Goal: Understand process/instructions

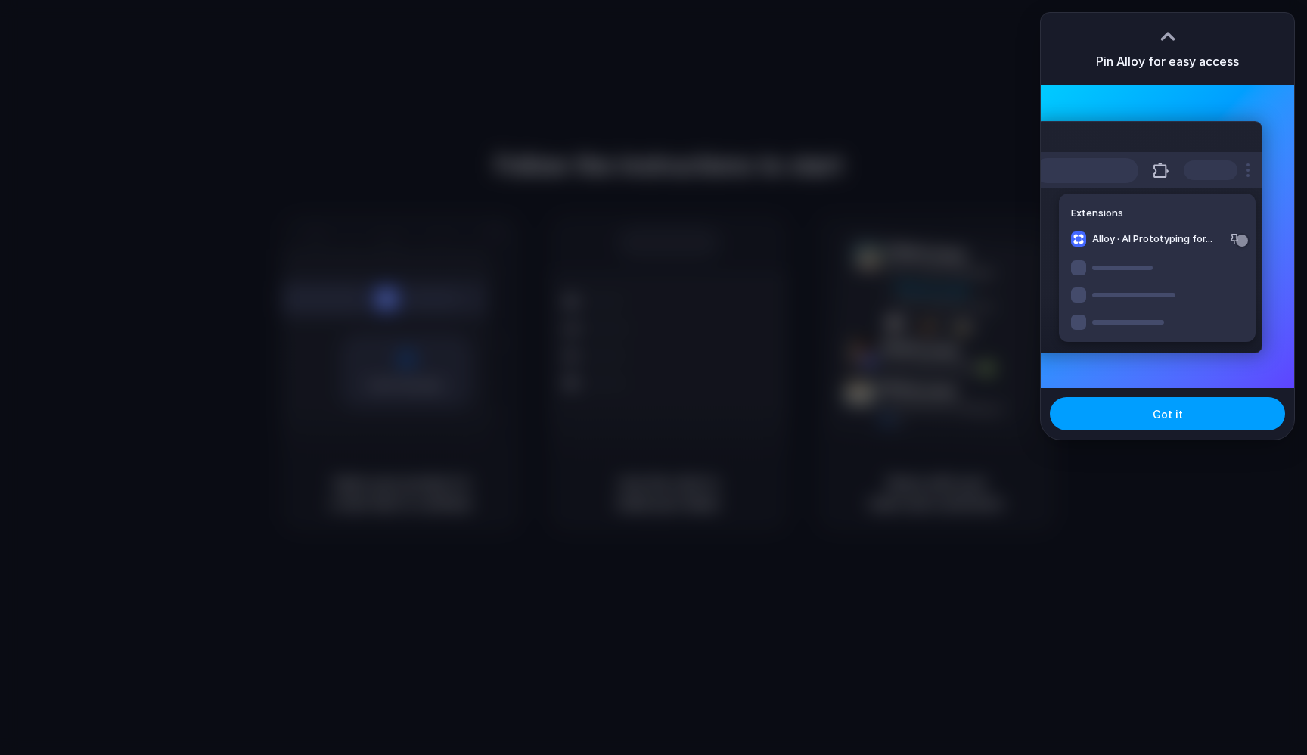
click at [1128, 408] on button "Got it" at bounding box center [1167, 413] width 235 height 33
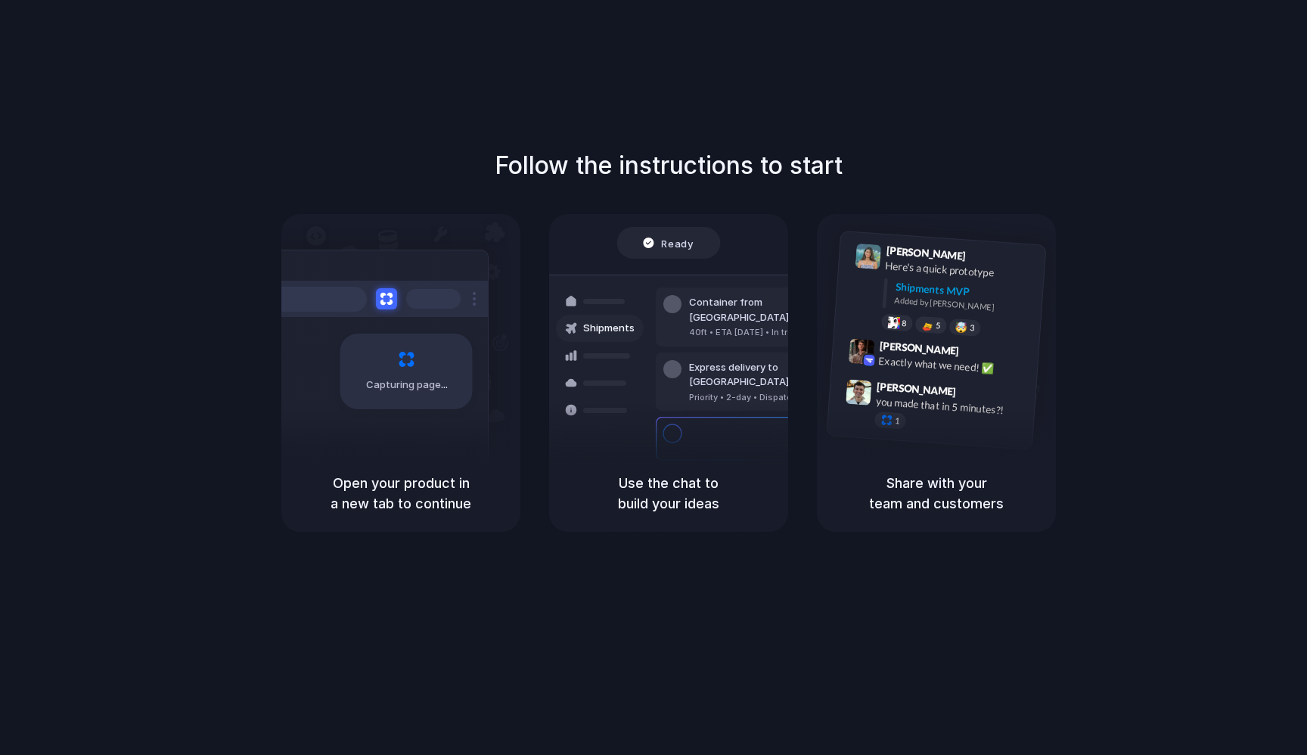
click at [812, 73] on div "Follow the instructions to start Capturing page Open your product in a new tab …" at bounding box center [668, 392] width 1337 height 785
